Goal: Information Seeking & Learning: Learn about a topic

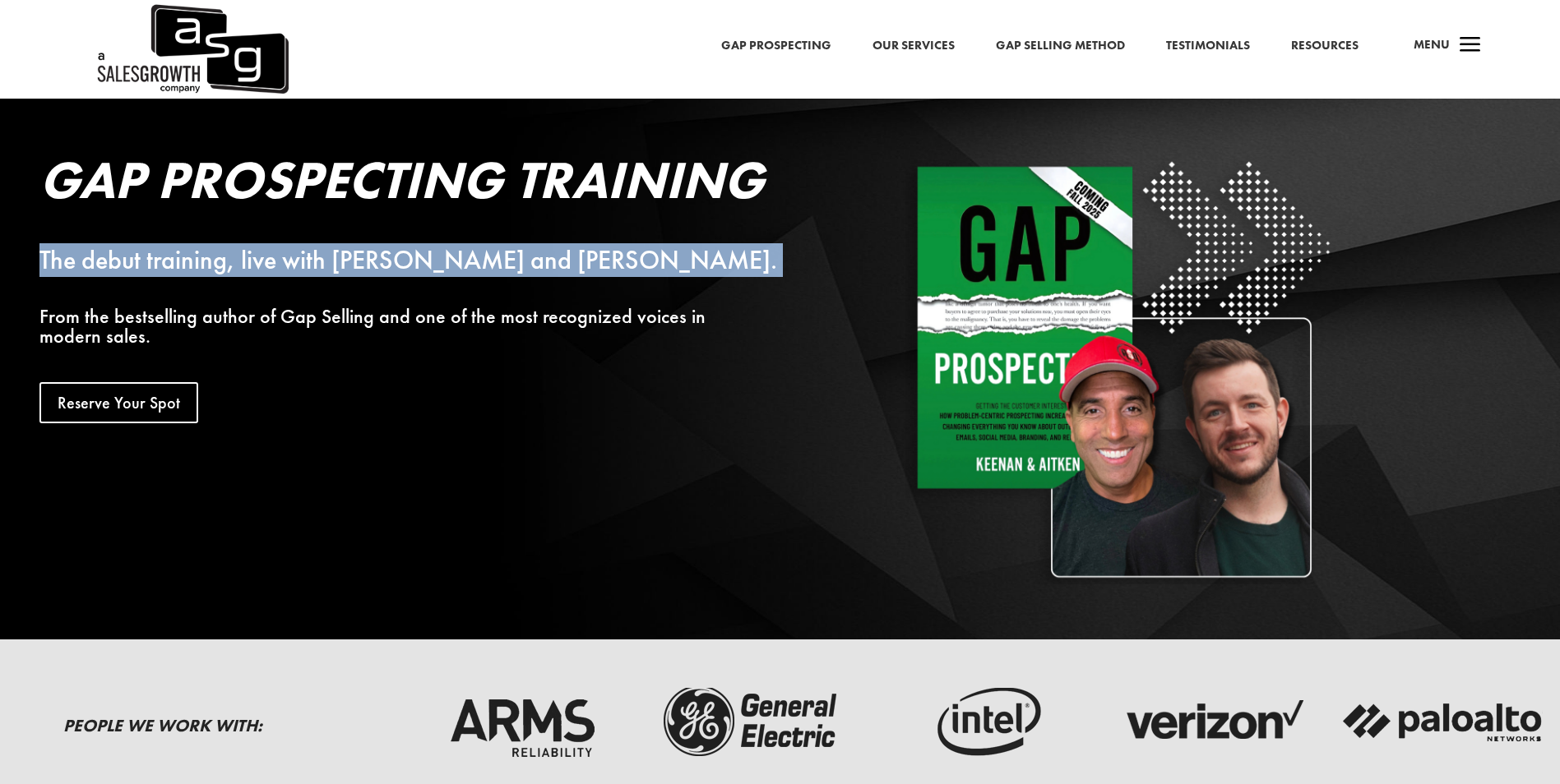
click at [471, 250] on div "The debut training, live with [PERSON_NAME] and [PERSON_NAME]." at bounding box center [422, 260] width 767 height 19
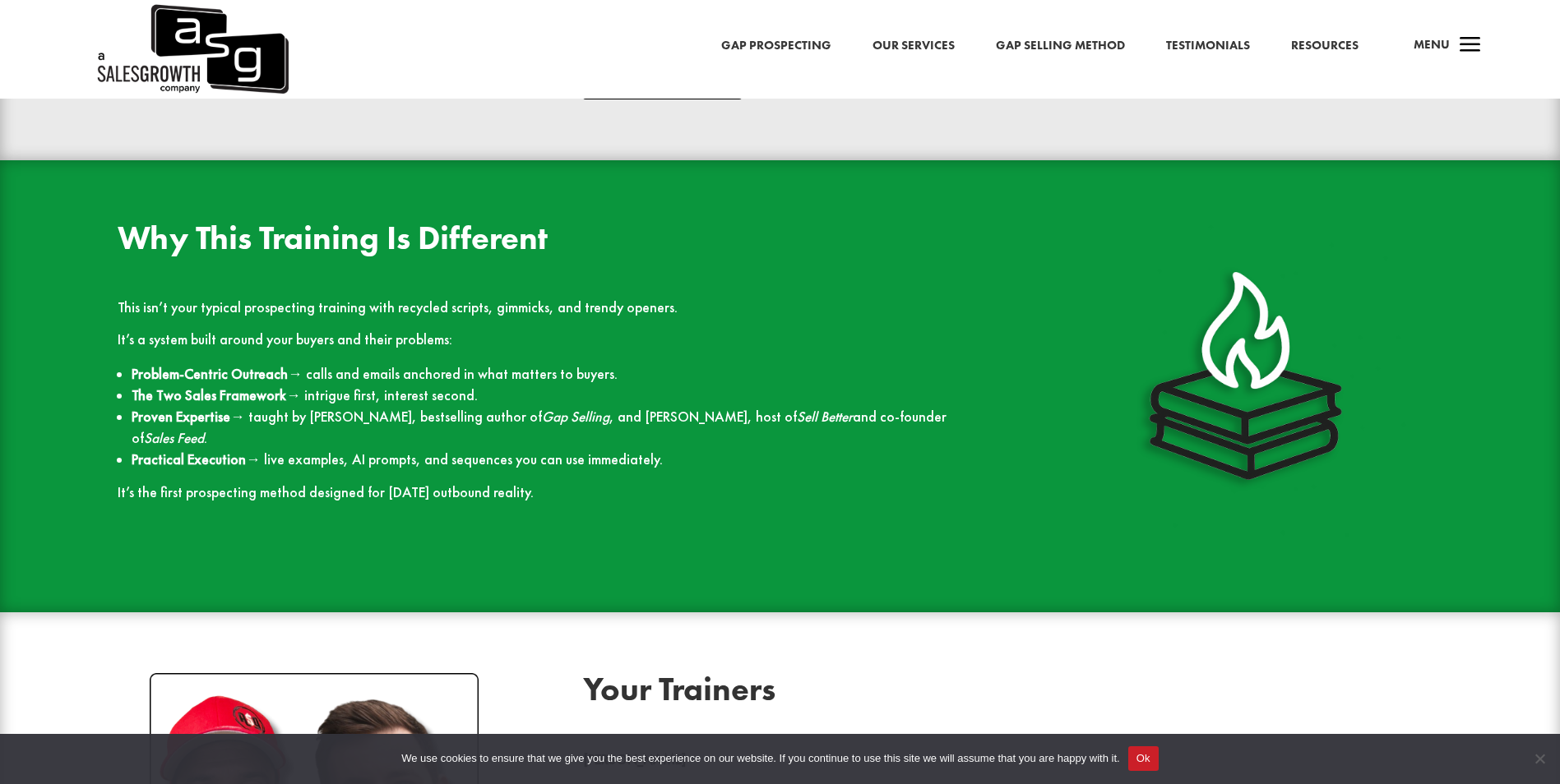
scroll to position [1891, 0]
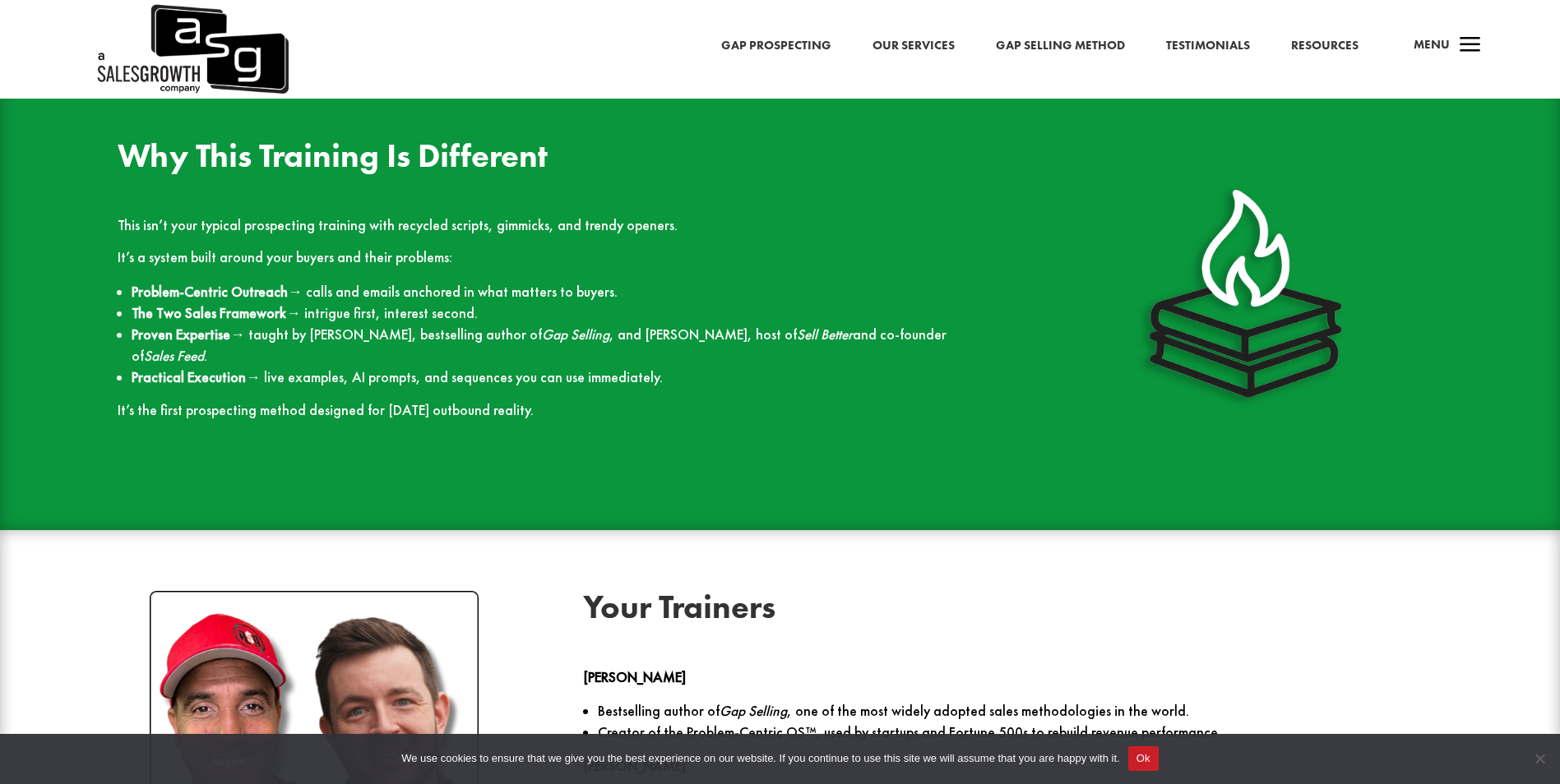
click at [363, 285] on li "Problem-Centric Outreach → calls and emails anchored in what matters to buyers." at bounding box center [554, 292] width 845 height 21
click at [358, 308] on li "The Two Sales Framework → intrigue first, interest second." at bounding box center [554, 313] width 845 height 21
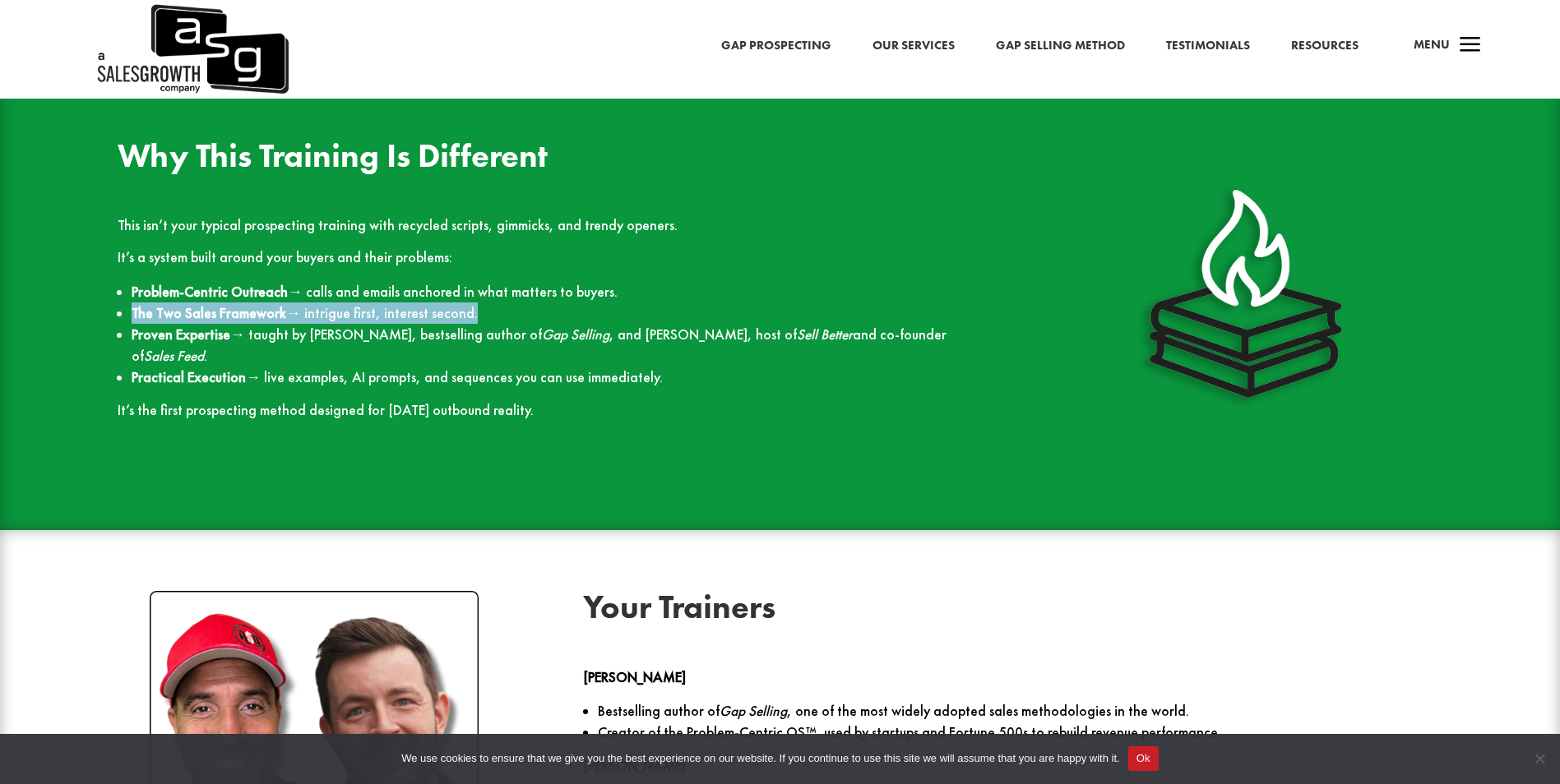
click at [358, 308] on li "The Two Sales Framework → intrigue first, interest second." at bounding box center [554, 313] width 845 height 21
click at [391, 336] on li "Proven Expertise → taught by [PERSON_NAME], bestselling author of Gap Selling ,…" at bounding box center [554, 345] width 845 height 43
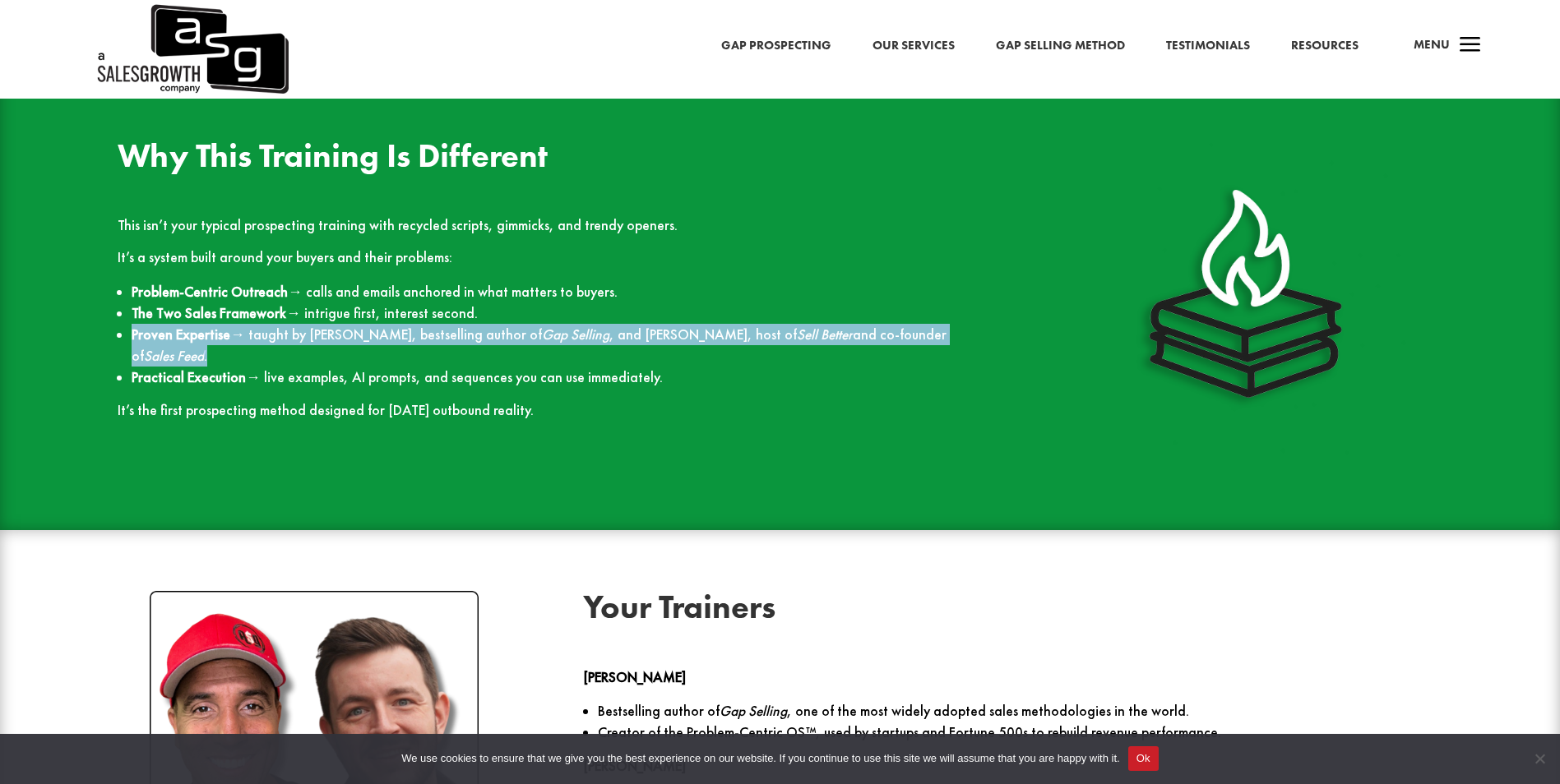
click at [391, 336] on li "Proven Expertise → taught by [PERSON_NAME], bestselling author of Gap Selling ,…" at bounding box center [554, 345] width 845 height 43
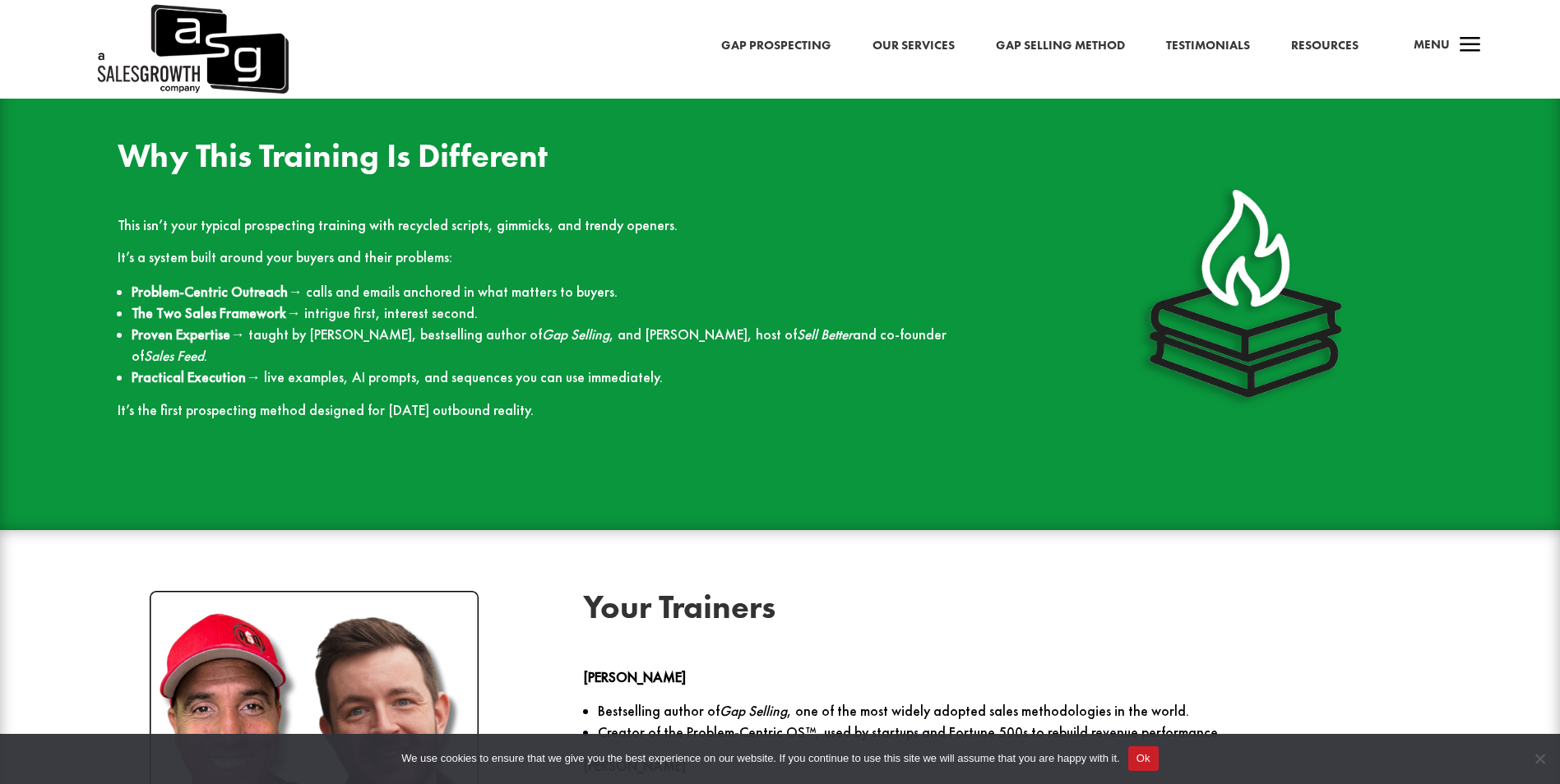
click at [460, 367] on li "Practical Execution → live examples, AI prompts, and sequences you can use imme…" at bounding box center [554, 377] width 845 height 21
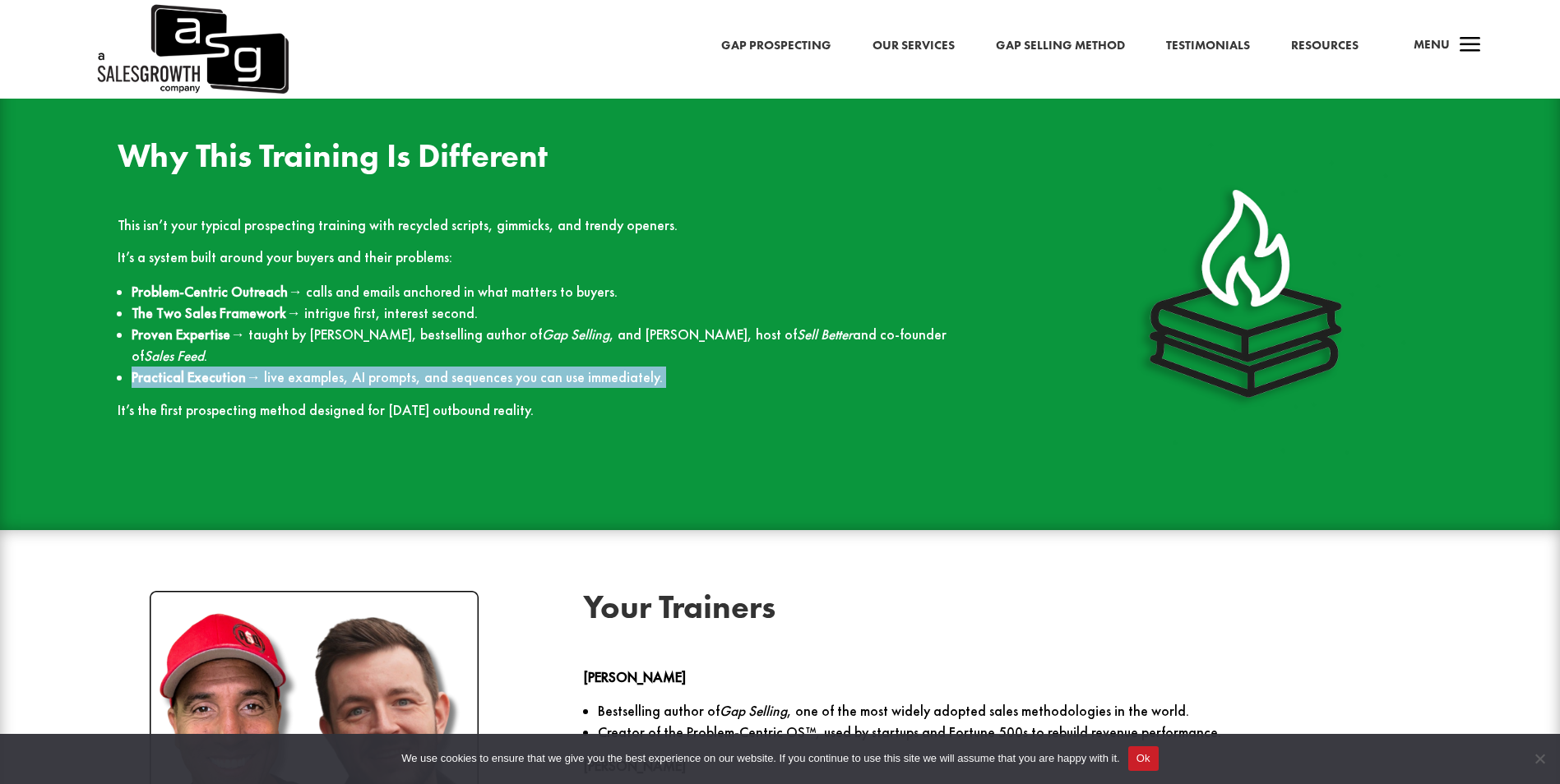
click at [460, 367] on li "Practical Execution → live examples, AI prompts, and sequences you can use imme…" at bounding box center [554, 377] width 845 height 21
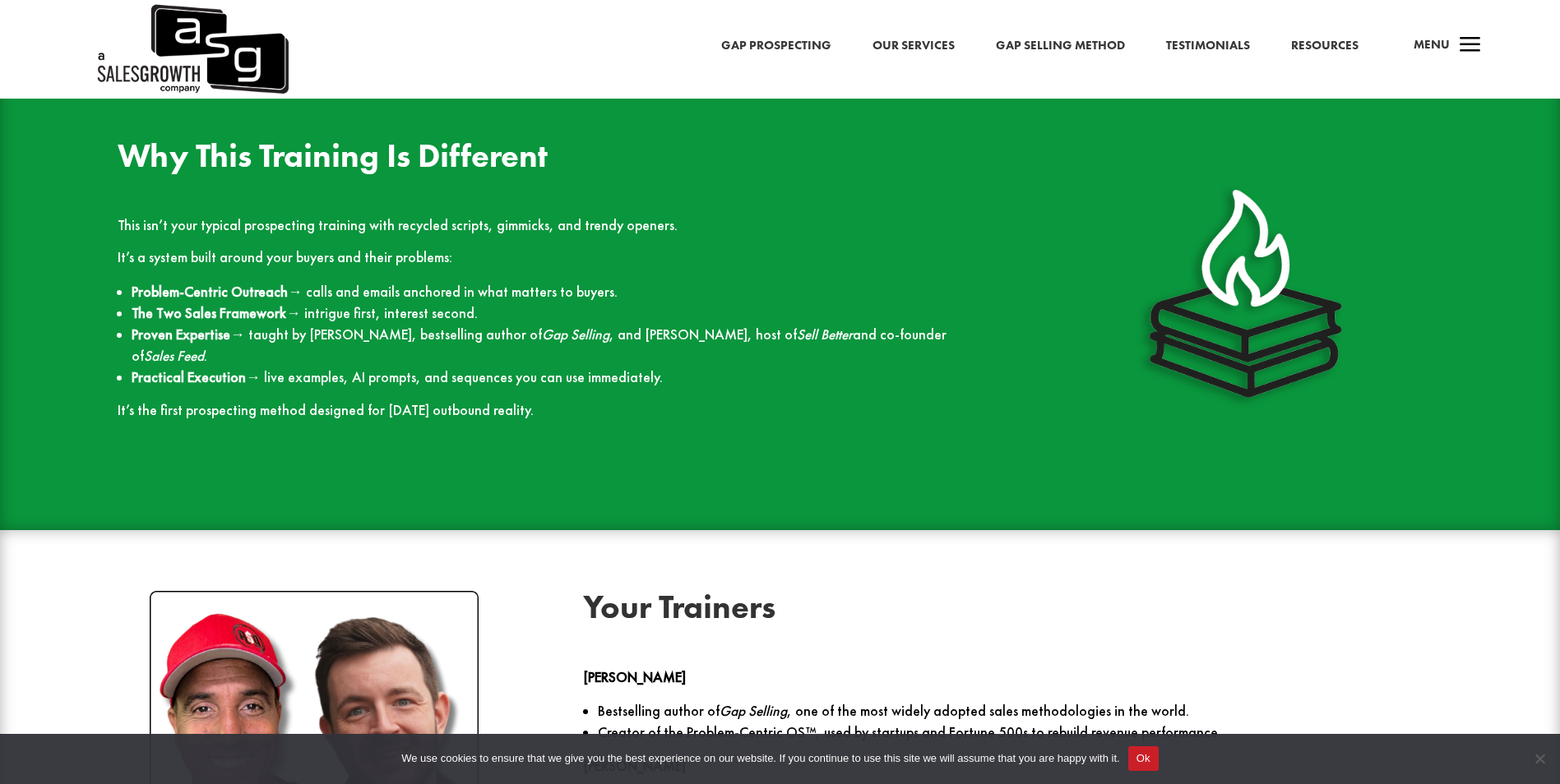
click at [542, 330] on em "Gap Selling" at bounding box center [576, 334] width 67 height 18
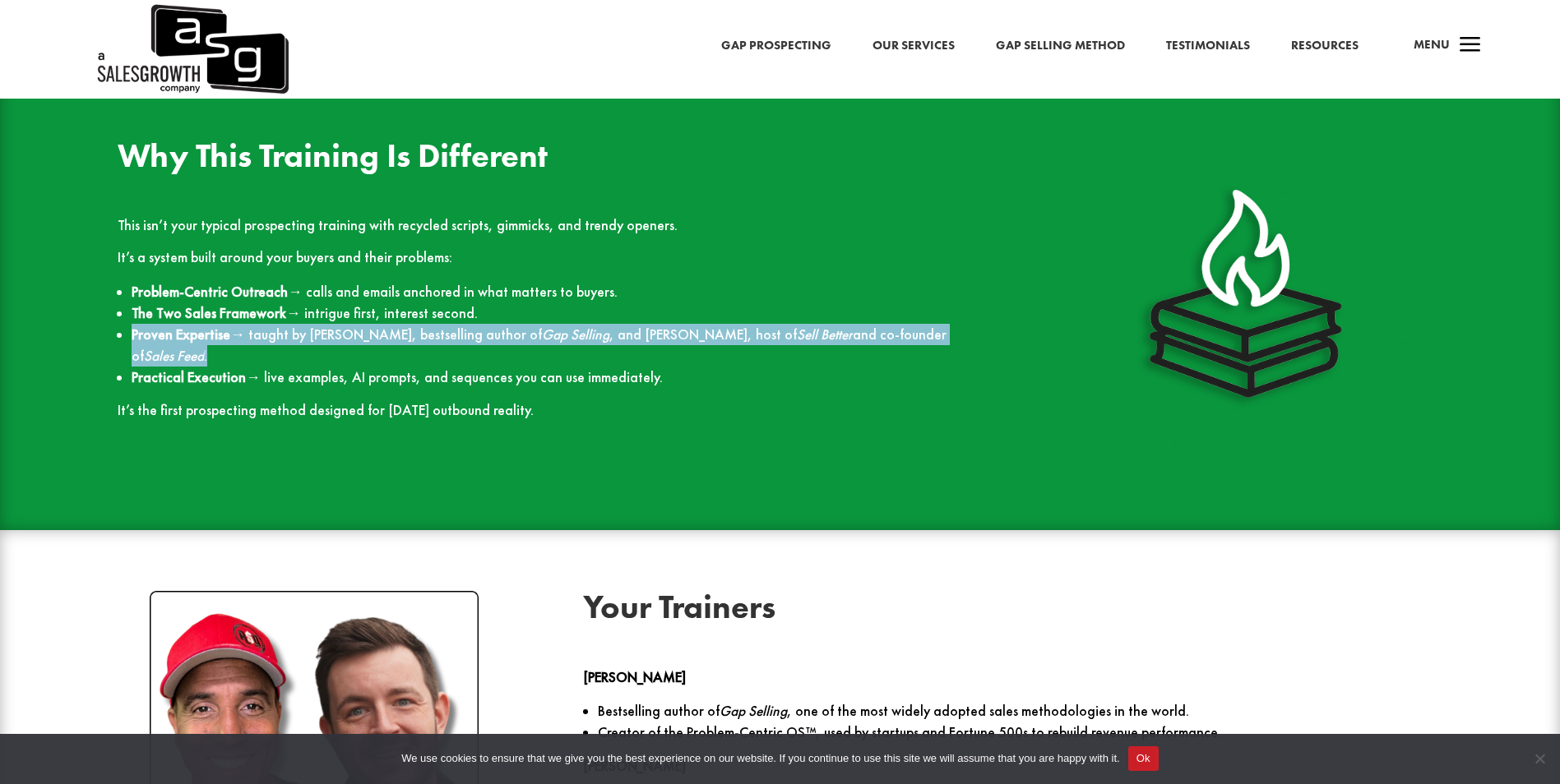
click at [542, 330] on em "Gap Selling" at bounding box center [576, 334] width 67 height 18
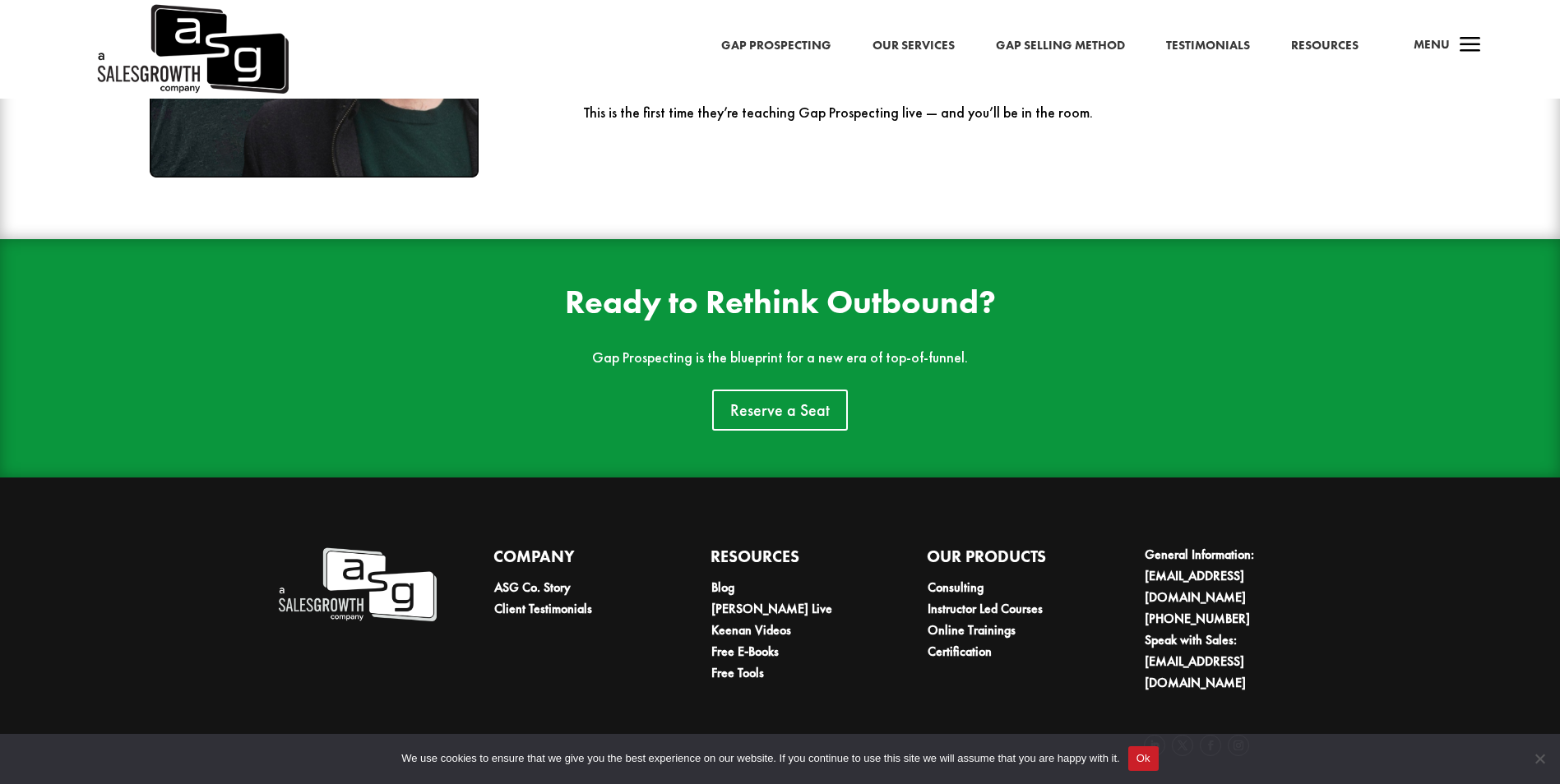
scroll to position [2635, 0]
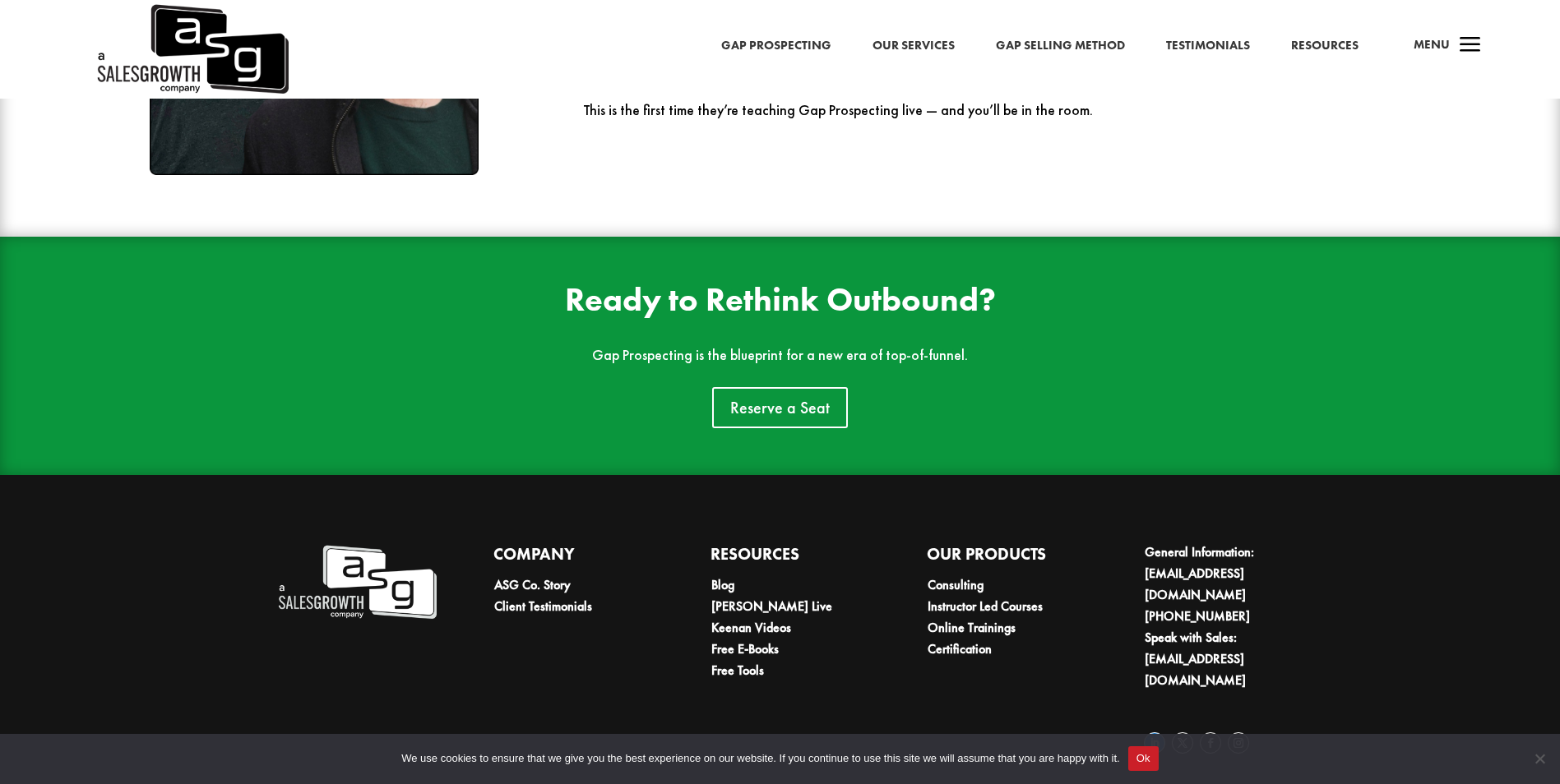
click at [1153, 733] on link "Follow" at bounding box center [1154, 743] width 21 height 21
